Goal: Find specific page/section: Find specific page/section

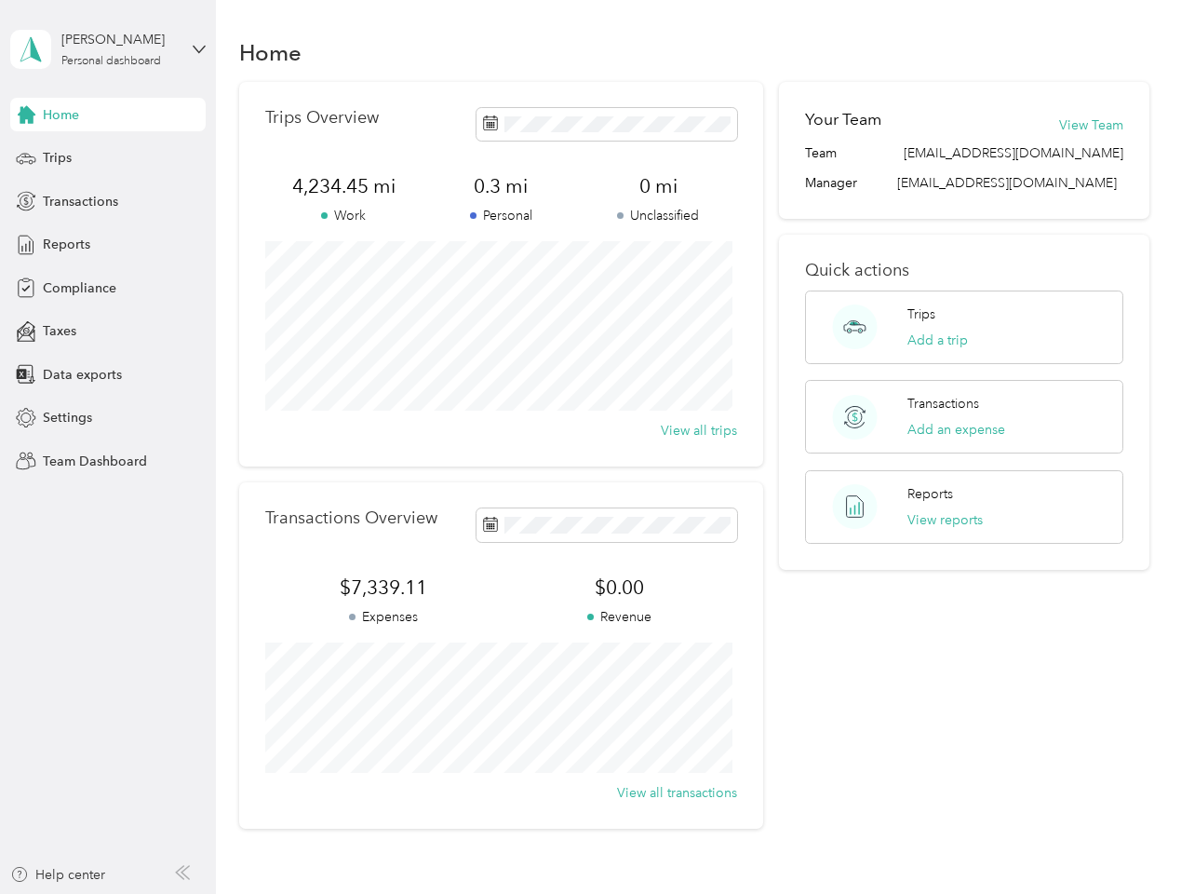
click at [590, 447] on div "Trips Overview 4,234.45 mi Work 0.3 mi Personal 0 mi Unclassified View all trips" at bounding box center [501, 274] width 524 height 384
click at [108, 49] on div "[PERSON_NAME]" at bounding box center [119, 40] width 116 height 20
click at [108, 114] on div "You’re signed in as [EMAIL_ADDRESS][DOMAIN_NAME] Team dashboard Personal dashbo…" at bounding box center [206, 163] width 392 height 190
click at [26, 114] on div "You’re signed in as [EMAIL_ADDRESS][DOMAIN_NAME] Team dashboard Personal dashbo…" at bounding box center [206, 163] width 392 height 190
click at [108, 158] on div "Trips" at bounding box center [107, 158] width 195 height 34
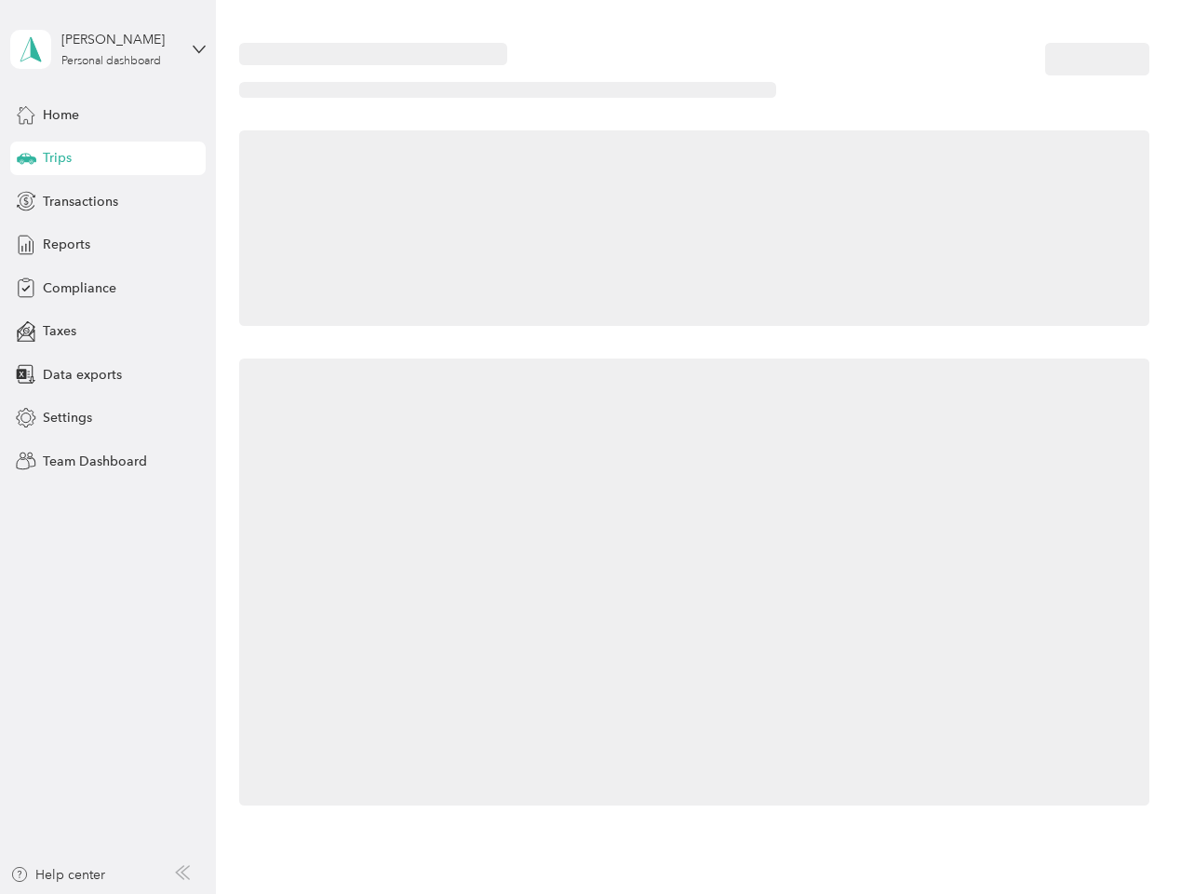
click at [26, 158] on icon at bounding box center [27, 157] width 20 height 9
click at [108, 201] on span "Transactions" at bounding box center [80, 202] width 75 height 20
click at [26, 201] on icon at bounding box center [26, 201] width 20 height 20
click at [108, 245] on div "Reports" at bounding box center [107, 245] width 195 height 34
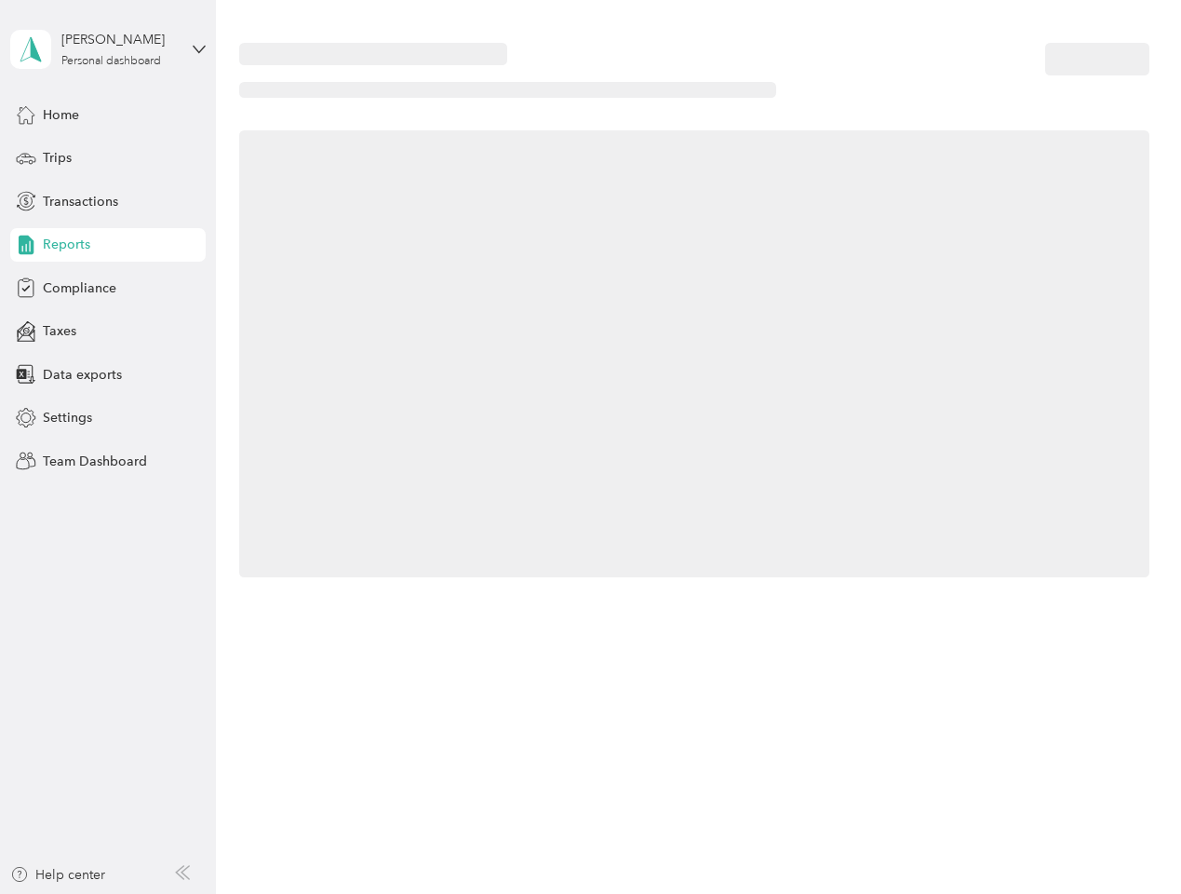
click at [26, 245] on icon at bounding box center [26, 245] width 20 height 20
